Goal: Navigation & Orientation: Go to known website

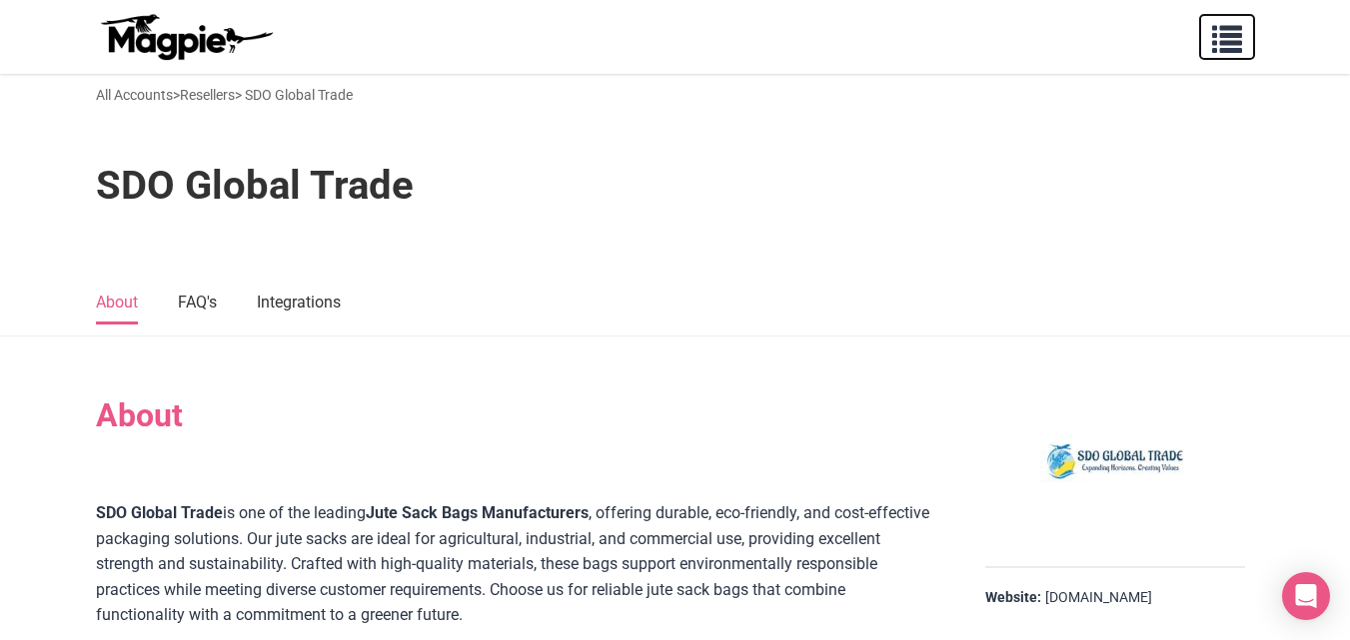
click at [1221, 42] on span "button" at bounding box center [1227, 35] width 30 height 30
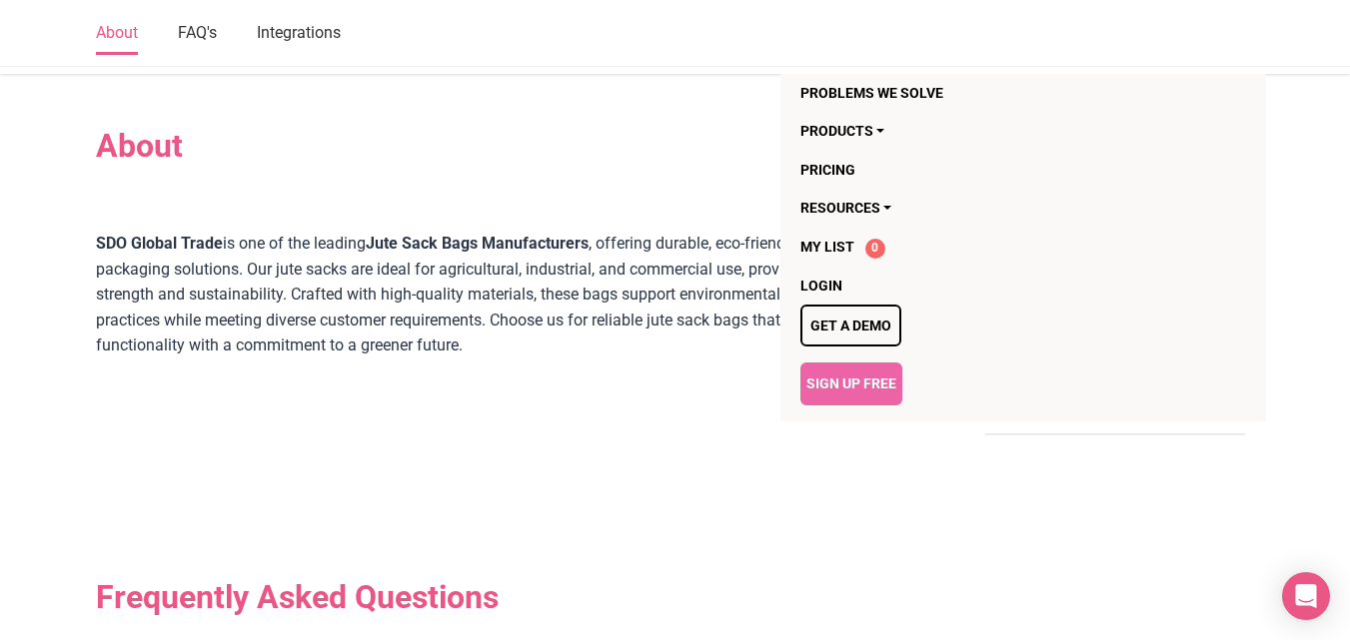
scroll to position [300, 0]
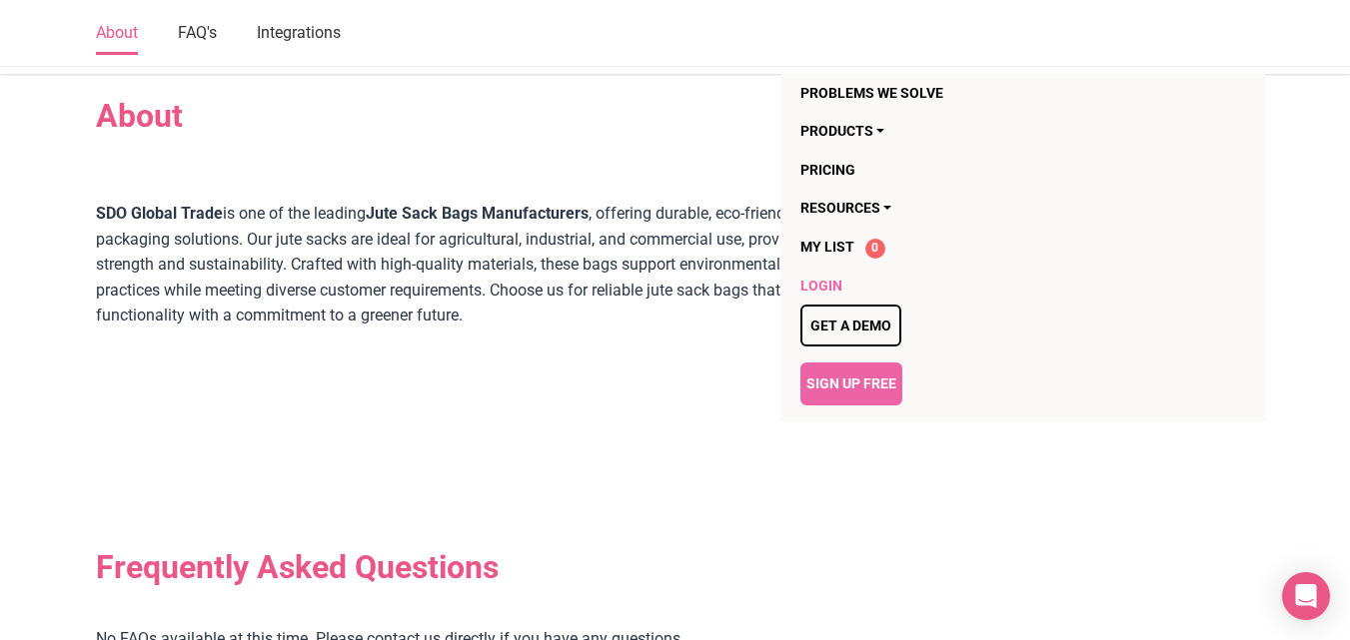
click at [819, 286] on link "Login" at bounding box center [983, 286] width 366 height 38
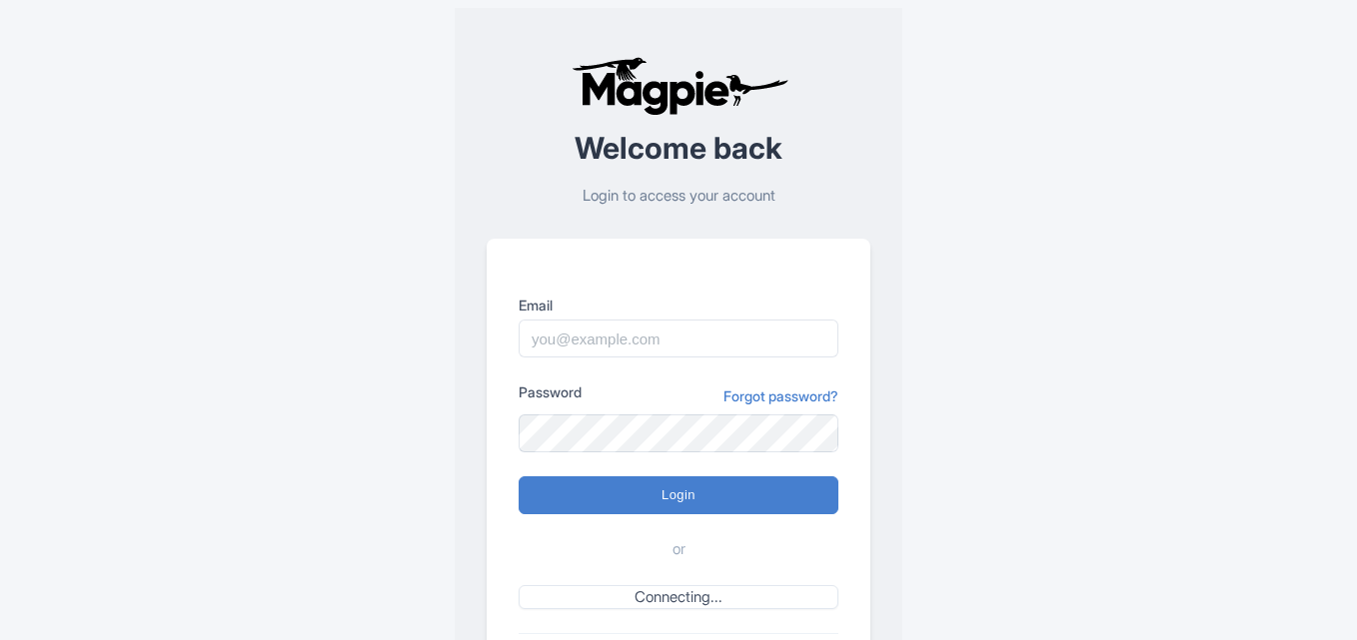
scroll to position [140, 0]
